Goal: Contribute content

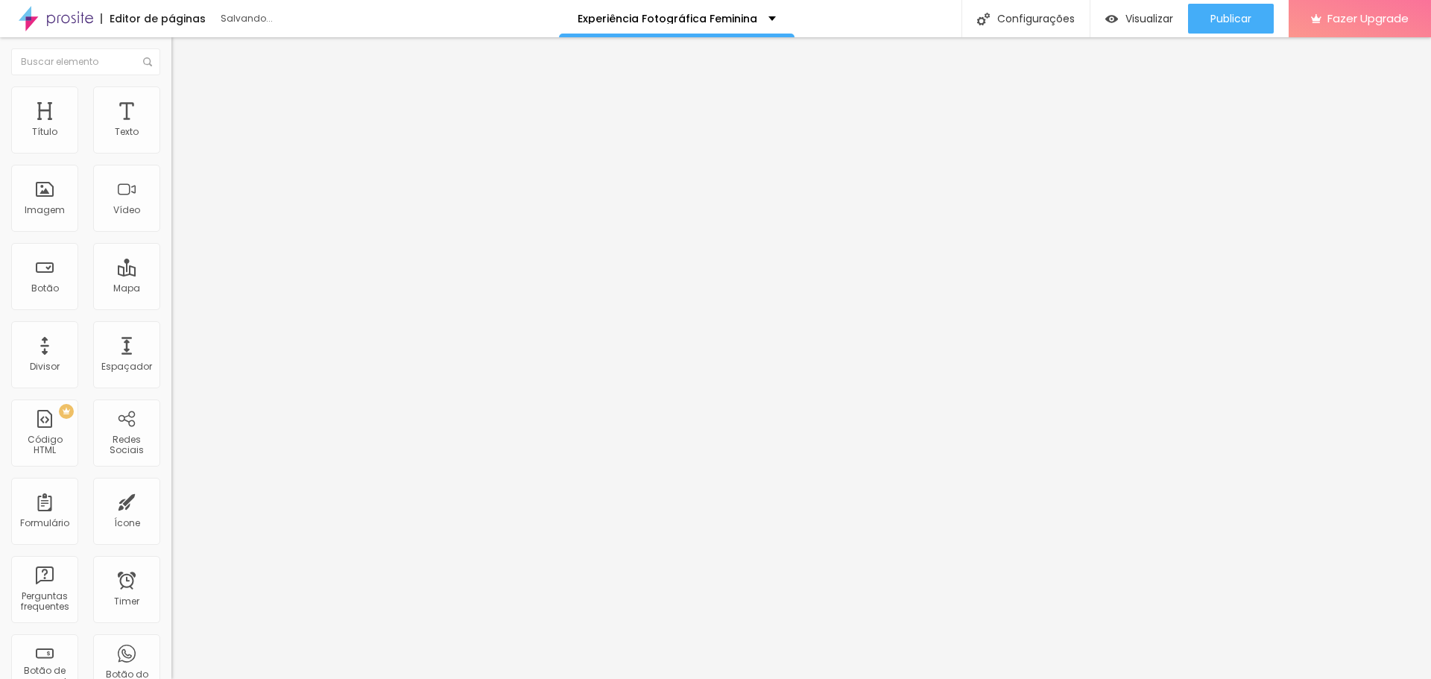
click at [171, 150] on span at bounding box center [175, 156] width 9 height 13
click at [171, 151] on img at bounding box center [175, 155] width 9 height 9
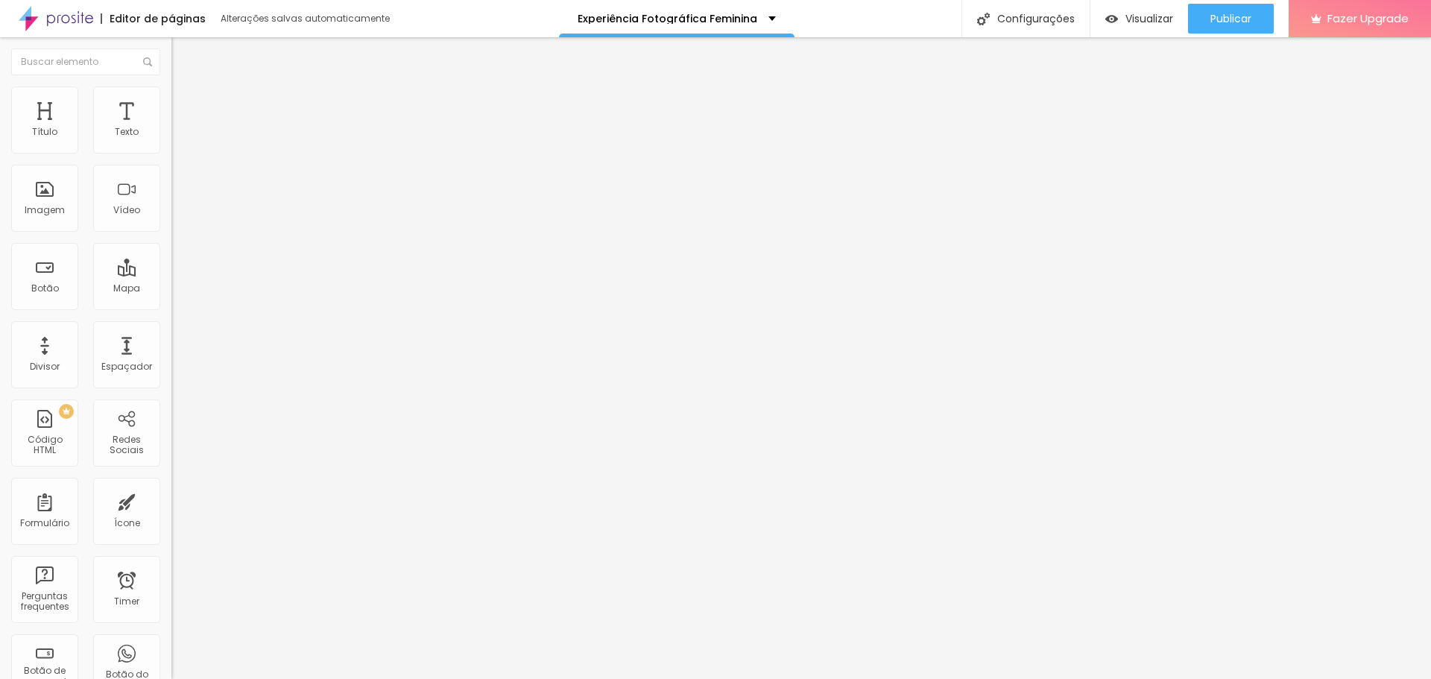
scroll to position [0, 48]
type input "Ensaio Sensual (em Locação de luxo em Condomínio)"
drag, startPoint x: 622, startPoint y: 438, endPoint x: 784, endPoint y: 441, distance: 162.5
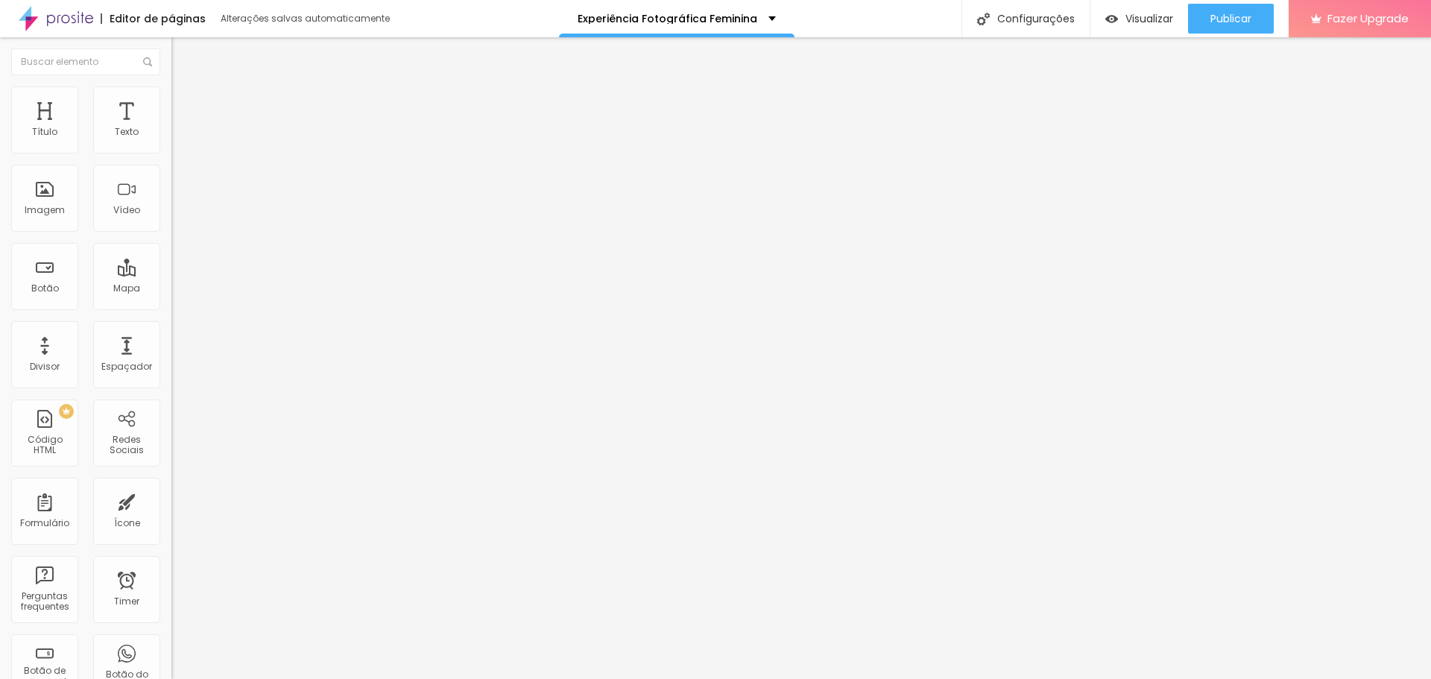
type input "Ensaio de Aniversário (Ensaio na natureza)"
paste input "(Ensaio na natureza)"
type input "Ensaio Casal (Ensaio na natureza)"
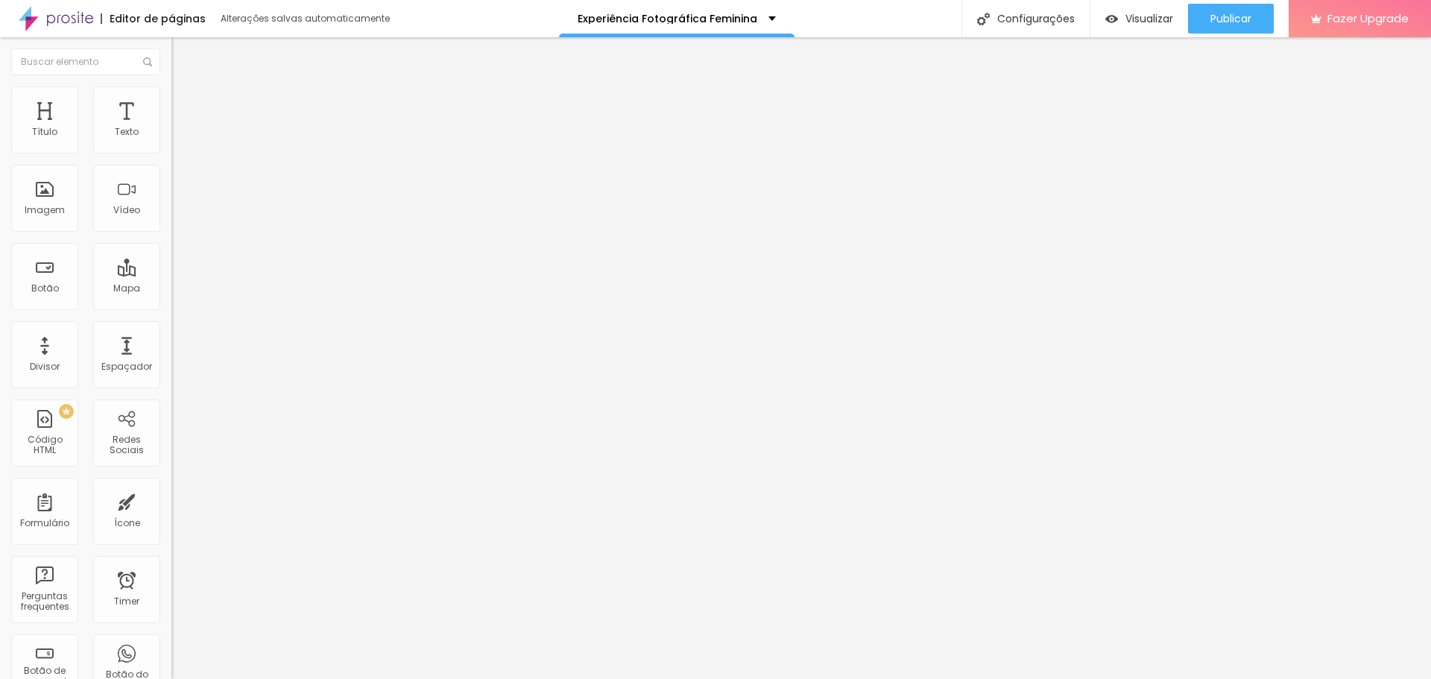
paste input "(Ensaio na natureza)"
type input "Ensaio Feminino Individual (Ensaio na natureza)"
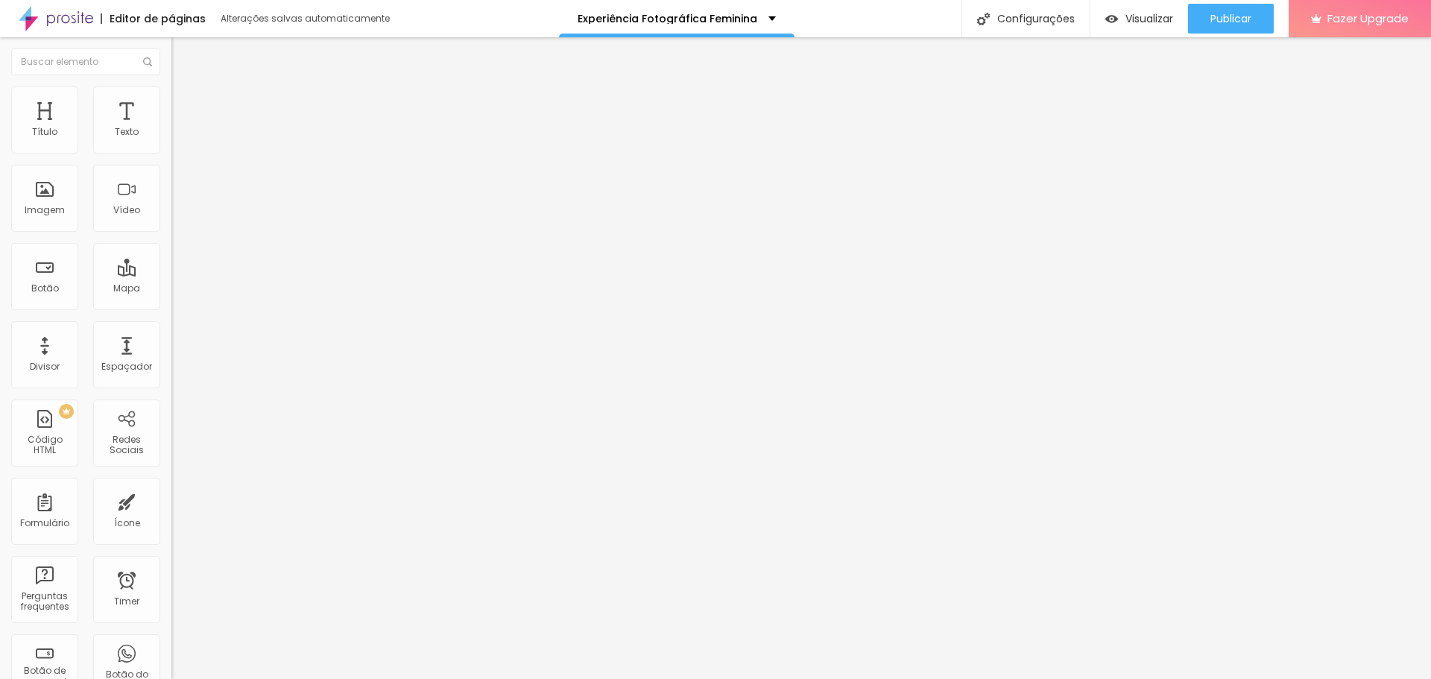
scroll to position [0, 0]
paste input "(Ensaio na natureza)"
type input "Ensaio de Família (Ensaio na natureza)"
type input "Ensaio Corporativo"
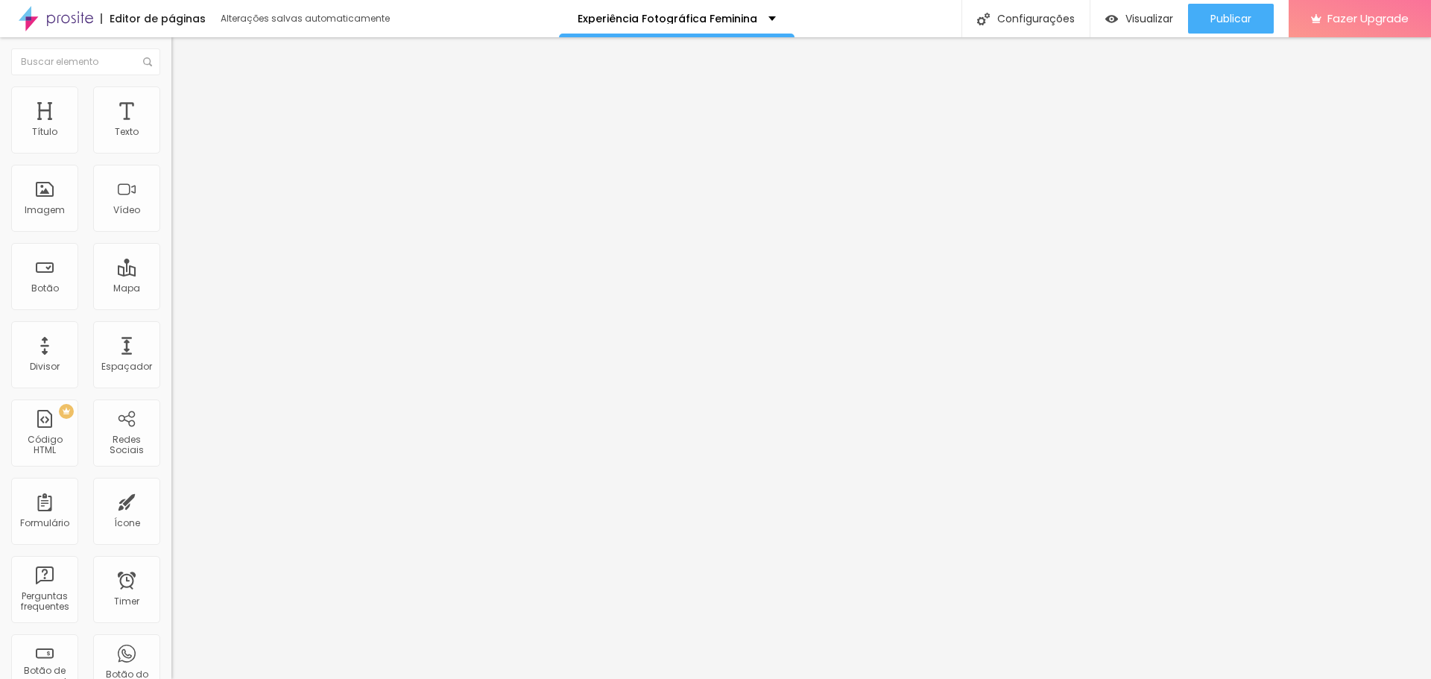
paste input "(Ensaio na natureza)"
type input "Ensaio Gestante (Ensaio na natureza)"
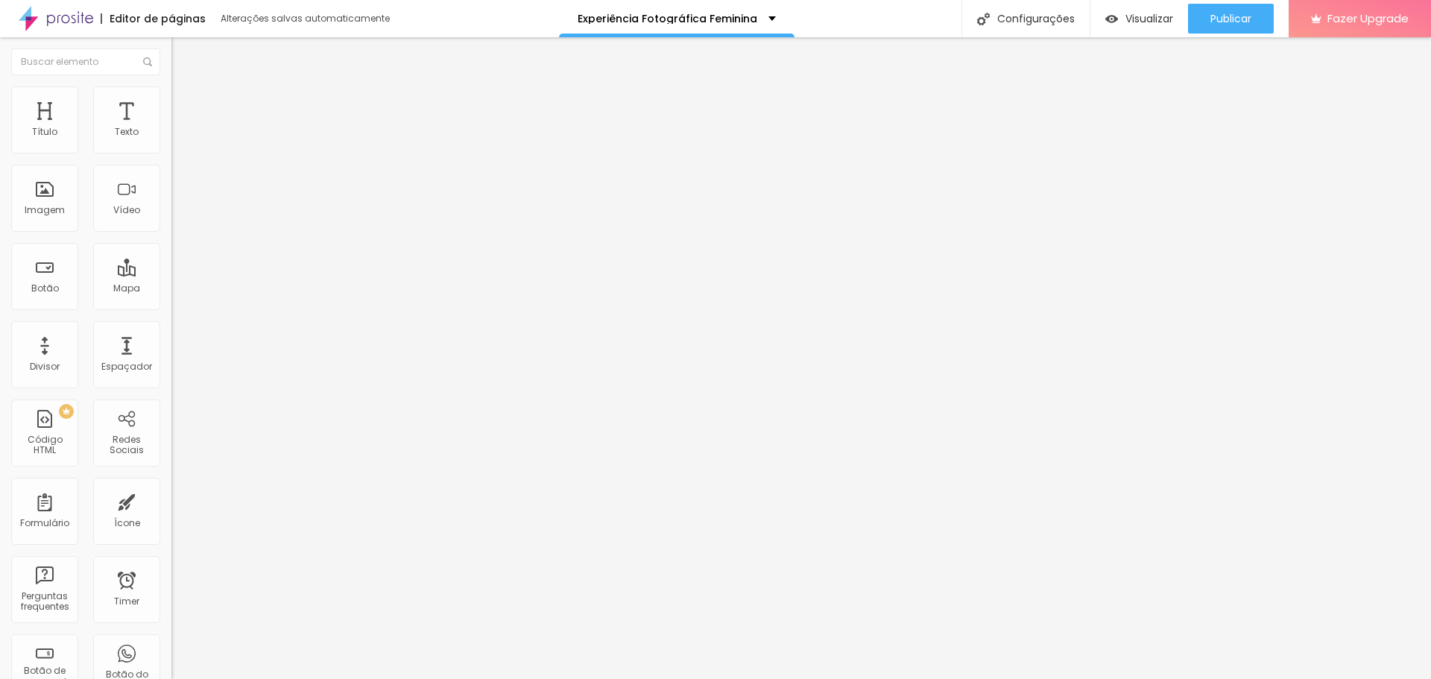
scroll to position [671, 0]
type input "Ensaio Corporativo (No local da empresária ou locação alugada)"
click at [1226, 16] on span "Publicar" at bounding box center [1230, 19] width 41 height 12
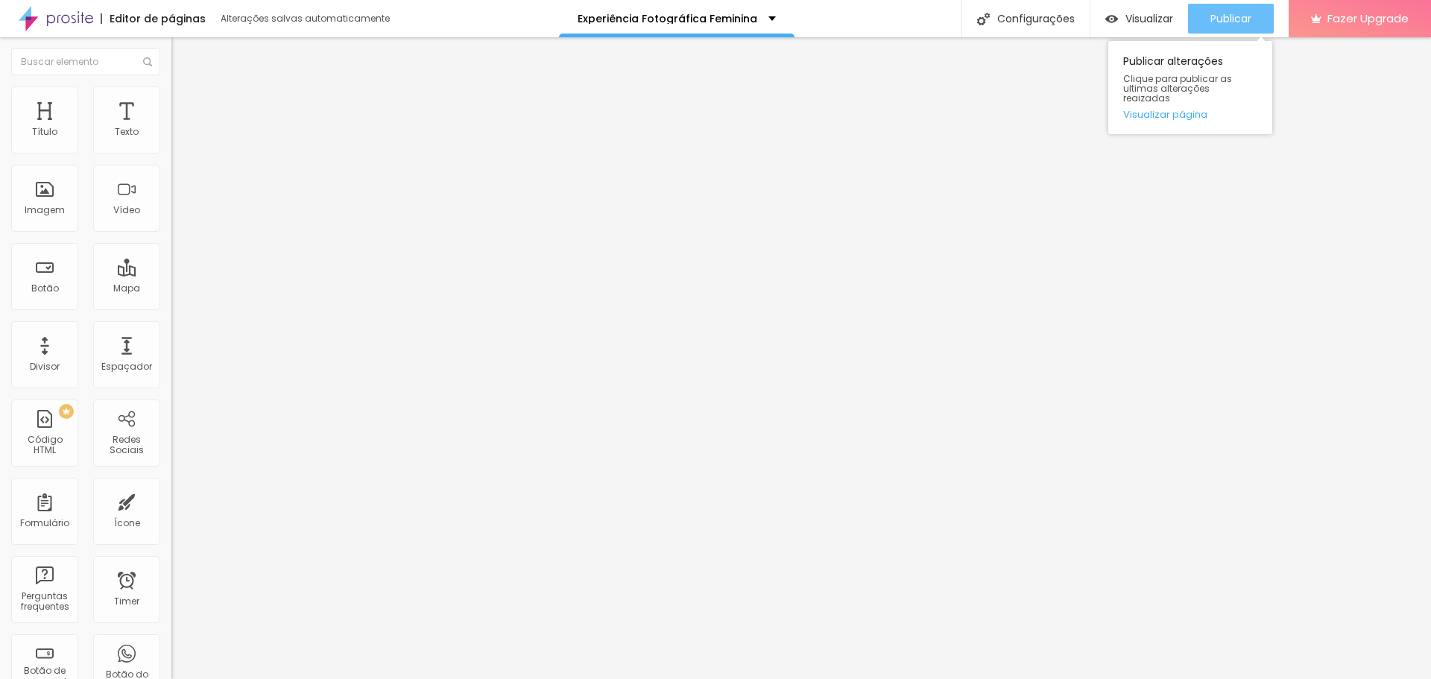
click at [1249, 13] on span "Publicar" at bounding box center [1230, 19] width 41 height 12
